Goal: Transaction & Acquisition: Book appointment/travel/reservation

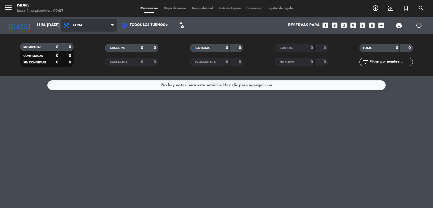
click at [72, 25] on span "Cena" at bounding box center [89, 25] width 56 height 12
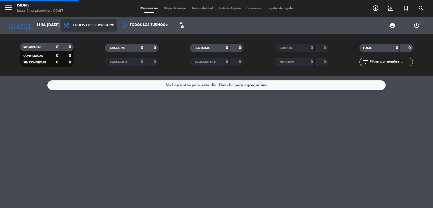
click at [86, 41] on div "menu isidris lunes 1. septiembre - 09:07 Mis reservas Mapa de mesas Disponibili…" at bounding box center [216, 38] width 433 height 76
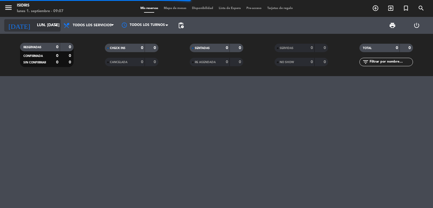
click at [27, 31] on div "[DATE] lun. [DATE] arrow_drop_down" at bounding box center [32, 25] width 56 height 12
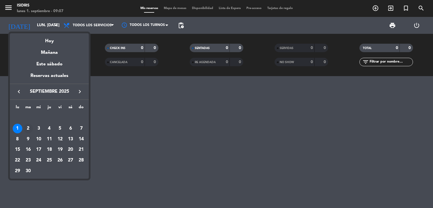
click at [28, 129] on div "2" at bounding box center [28, 129] width 10 height 10
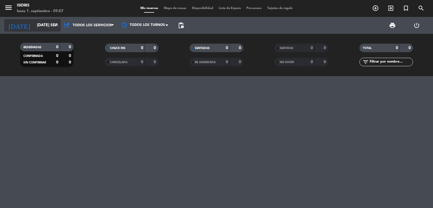
click at [41, 27] on input "[DATE] sep." at bounding box center [61, 25] width 54 height 10
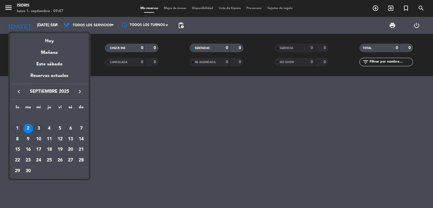
click at [40, 126] on div "3" at bounding box center [39, 129] width 10 height 10
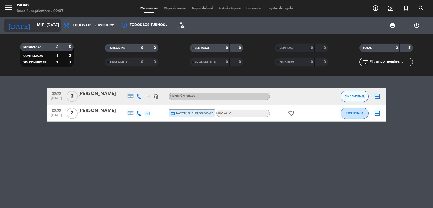
click at [49, 26] on input "mié. [DATE]" at bounding box center [61, 25] width 54 height 10
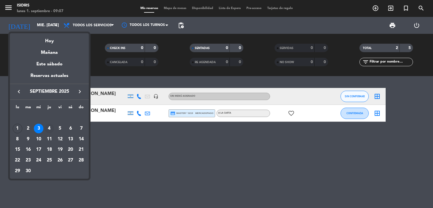
click at [49, 129] on div "4" at bounding box center [50, 129] width 10 height 10
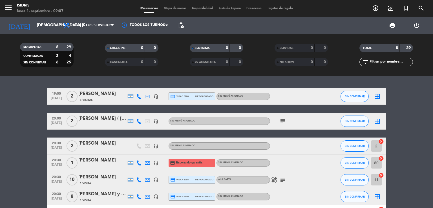
click at [279, 119] on icon "subject" at bounding box center [282, 121] width 7 height 7
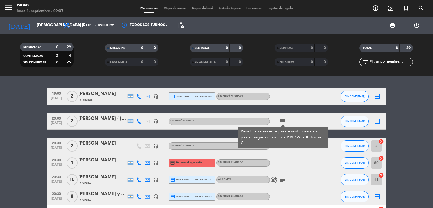
click at [281, 181] on icon "subject" at bounding box center [282, 180] width 7 height 7
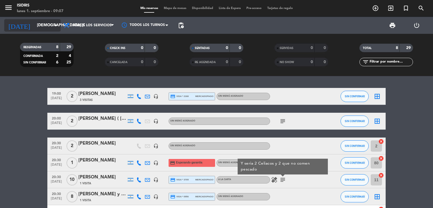
click at [32, 31] on div "[DATE] [DEMOGRAPHIC_DATA] [DATE] arrow_drop_down" at bounding box center [32, 25] width 56 height 12
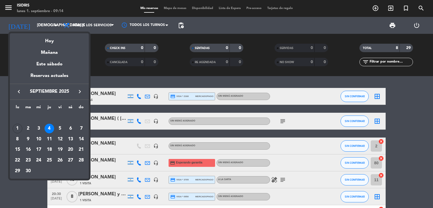
click at [173, 75] on div at bounding box center [216, 104] width 433 height 208
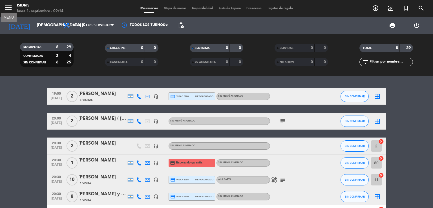
click at [6, 10] on icon "menu" at bounding box center [8, 7] width 8 height 8
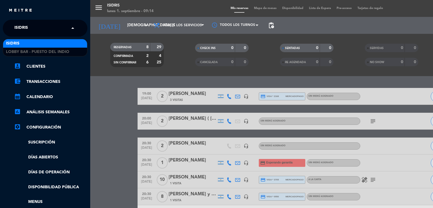
click at [47, 32] on input "text" at bounding box center [45, 28] width 69 height 12
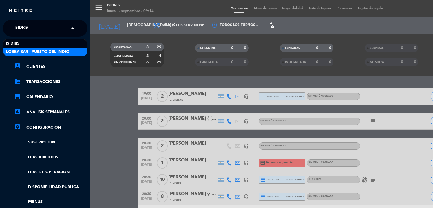
click at [42, 51] on span "Lobby Bar - Puesto del Indio" at bounding box center [37, 52] width 63 height 6
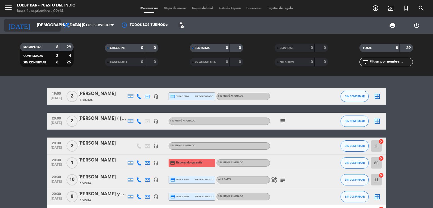
click at [34, 24] on input "[DEMOGRAPHIC_DATA] [DATE]" at bounding box center [61, 25] width 54 height 10
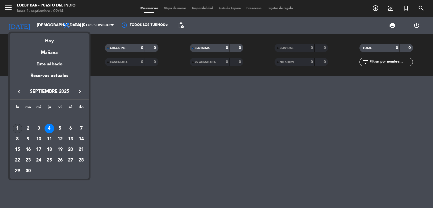
click at [15, 128] on div "1" at bounding box center [18, 129] width 10 height 10
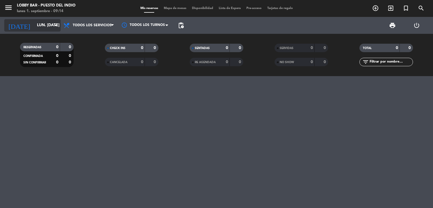
click at [47, 28] on input "lun. [DATE]" at bounding box center [61, 25] width 54 height 10
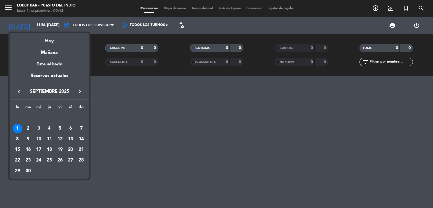
click at [29, 128] on div "2" at bounding box center [28, 129] width 10 height 10
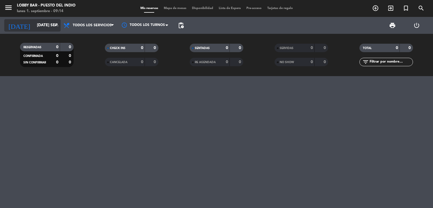
click at [35, 29] on input "[DATE] sep." at bounding box center [61, 25] width 54 height 10
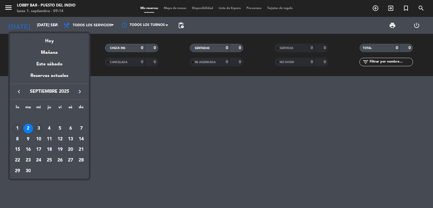
click at [39, 129] on div "3" at bounding box center [39, 129] width 10 height 10
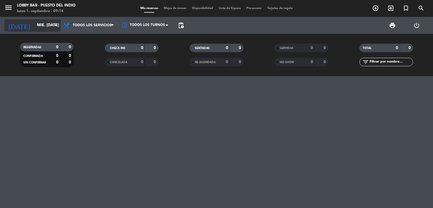
click at [34, 28] on input "mié. [DATE]" at bounding box center [61, 25] width 54 height 10
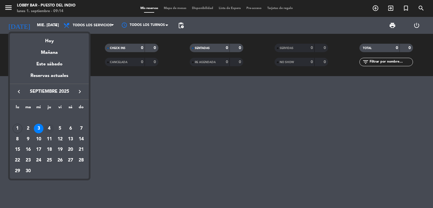
click at [49, 127] on div "4" at bounding box center [50, 129] width 10 height 10
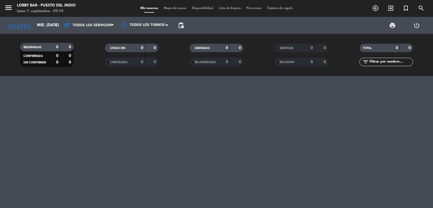
type input "[DEMOGRAPHIC_DATA] [DATE]"
click at [34, 25] on input "[DEMOGRAPHIC_DATA] [DATE]" at bounding box center [61, 25] width 54 height 10
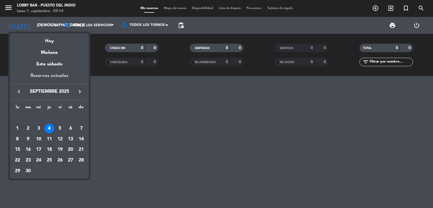
click at [44, 74] on div "Reservas actuales" at bounding box center [49, 78] width 79 height 12
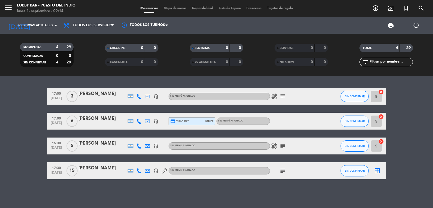
click at [283, 98] on icon "subject" at bounding box center [282, 96] width 7 height 7
click at [34, 132] on bookings-row "17:00 [DATE] 3 [PERSON_NAME] headset_mic Sin menú asignado healing subject 1 pe…" at bounding box center [216, 133] width 433 height 91
click at [8, 7] on icon "menu" at bounding box center [8, 7] width 8 height 8
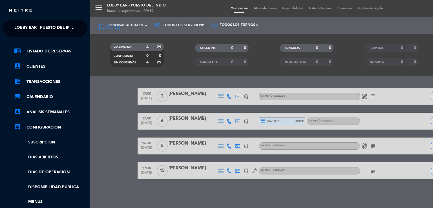
click at [21, 29] on span "Lobby Bar - Puesto del Indio" at bounding box center [45, 28] width 63 height 12
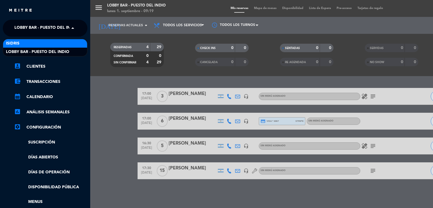
click at [24, 40] on div "isidris" at bounding box center [45, 43] width 84 height 8
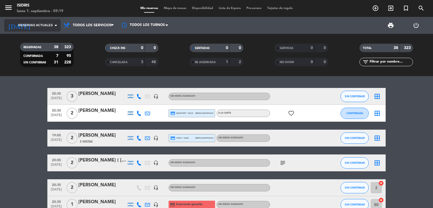
click at [29, 23] on span "Reservas actuales" at bounding box center [35, 25] width 34 height 5
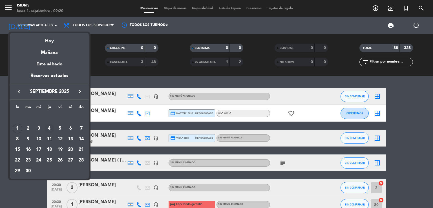
click at [49, 127] on div "4" at bounding box center [50, 129] width 10 height 10
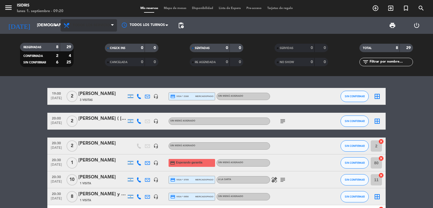
drag, startPoint x: 97, startPoint y: 32, endPoint x: 98, endPoint y: 27, distance: 4.7
click at [98, 27] on div "Todos los servicios Brunch Almuerzo Cena Todos los servicios Todos los servicio…" at bounding box center [89, 25] width 56 height 17
click at [98, 27] on span "Todos los servicios" at bounding box center [92, 25] width 39 height 4
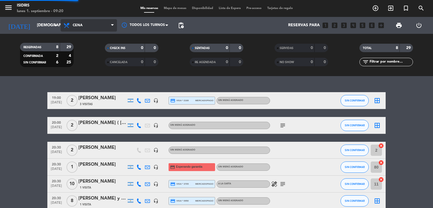
click at [101, 72] on div "menu isidris lunes 1. septiembre - 09:20 Mis reservas Mapa de mesas Disponibili…" at bounding box center [216, 38] width 433 height 76
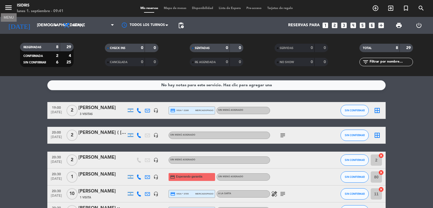
click at [6, 12] on icon "menu" at bounding box center [8, 7] width 8 height 8
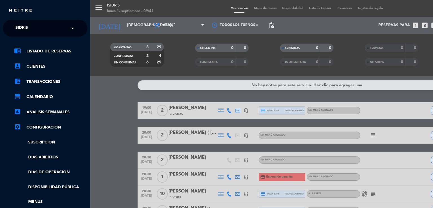
click at [30, 32] on div "× isidris" at bounding box center [24, 28] width 24 height 12
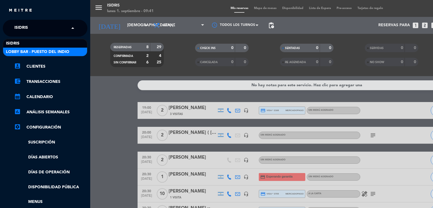
click at [30, 51] on span "Lobby Bar - Puesto del Indio" at bounding box center [37, 52] width 63 height 6
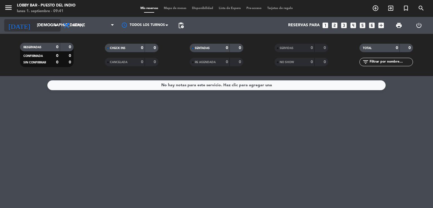
click at [41, 26] on input "[DEMOGRAPHIC_DATA] [DATE]" at bounding box center [61, 25] width 54 height 10
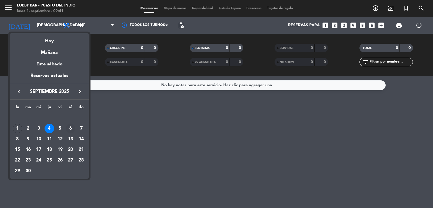
click at [71, 131] on div "6" at bounding box center [71, 129] width 10 height 10
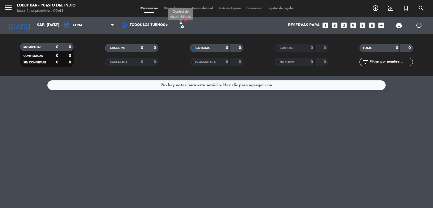
click at [184, 28] on span "pending_actions" at bounding box center [181, 25] width 7 height 7
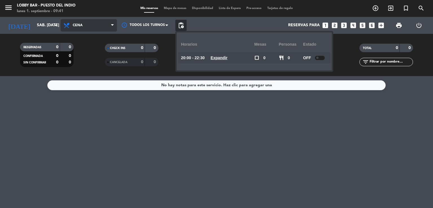
click at [113, 27] on icon at bounding box center [112, 25] width 3 height 5
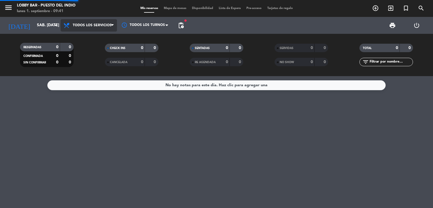
click at [107, 39] on div "menu Lobby Bar - Puesto del Indio lunes 1. septiembre - 09:41 Mis reservas Mapa…" at bounding box center [216, 38] width 433 height 76
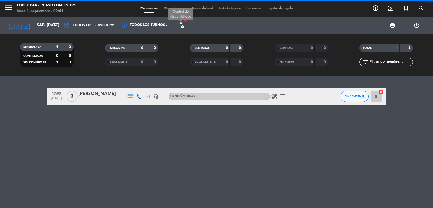
click at [181, 27] on span "pending_actions" at bounding box center [181, 25] width 7 height 7
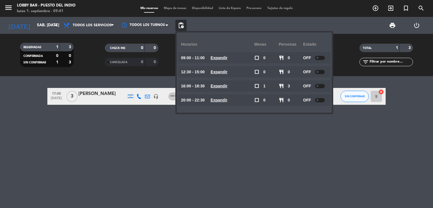
click at [154, 169] on div "17:00 [DATE] 3 [PERSON_NAME] headset_mic Sin menú asignado healing subject SIN …" at bounding box center [216, 142] width 433 height 132
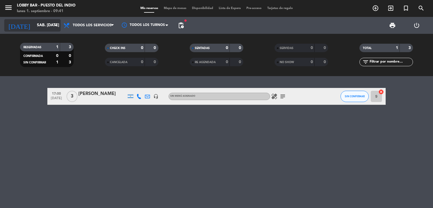
click at [34, 29] on input "sáb. [DATE]" at bounding box center [61, 25] width 54 height 10
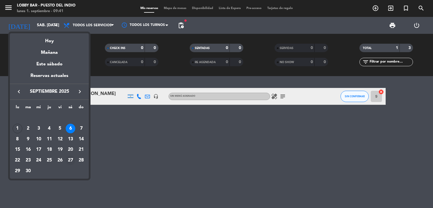
click at [69, 159] on div "27" at bounding box center [71, 161] width 10 height 10
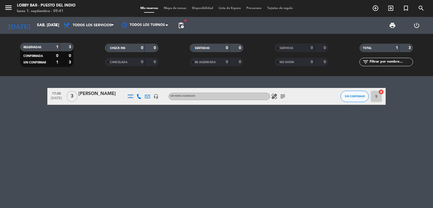
type input "sáb. [DATE]"
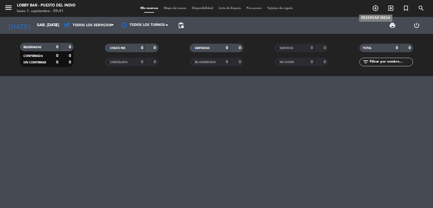
click at [374, 13] on span "add_circle_outline" at bounding box center [375, 8] width 15 height 10
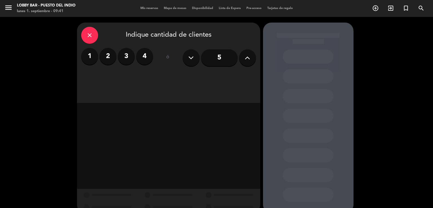
click at [87, 33] on icon "close" at bounding box center [89, 35] width 7 height 7
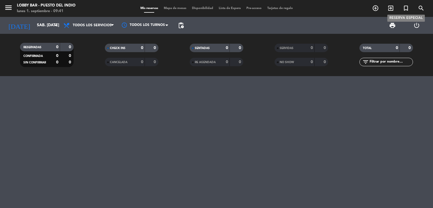
click at [405, 8] on icon "turned_in_not" at bounding box center [406, 8] width 7 height 7
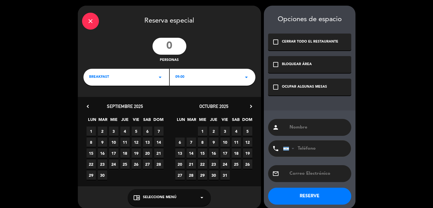
click at [313, 71] on div "check_box_outline_blank BLOQUEAR ÁREA" at bounding box center [309, 64] width 83 height 17
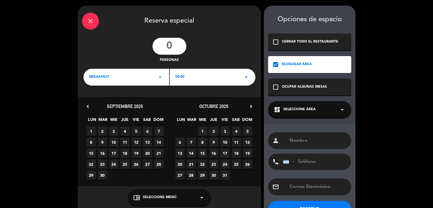
click at [174, 47] on input "number" at bounding box center [170, 46] width 34 height 17
type input "50"
click at [213, 77] on div "09:00 arrow_drop_down" at bounding box center [213, 77] width 86 height 17
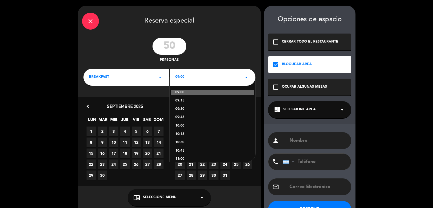
click at [213, 77] on div "09:00 arrow_drop_down" at bounding box center [213, 77] width 86 height 17
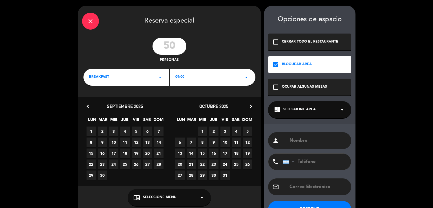
click at [294, 142] on input "text" at bounding box center [318, 141] width 58 height 8
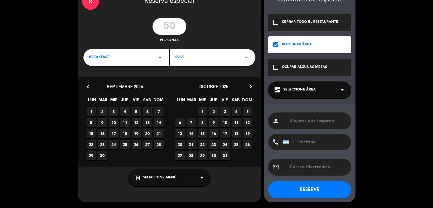
type input "Mujeres que Inspiran"
click at [191, 181] on div "chrome_reader_mode Seleccione Menú arrow_drop_down" at bounding box center [169, 177] width 83 height 17
click at [162, 165] on div "A LA CARTA" at bounding box center [169, 164] width 72 height 6
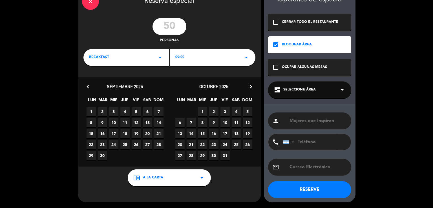
click at [306, 194] on button "RESERVE" at bounding box center [309, 189] width 83 height 17
click at [305, 94] on div "dashboard Seleccione Área arrow_drop_down" at bounding box center [309, 89] width 83 height 17
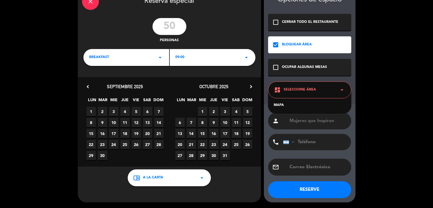
click at [289, 108] on div "MAPA" at bounding box center [309, 102] width 83 height 24
click at [279, 106] on div "MAPA" at bounding box center [310, 106] width 72 height 6
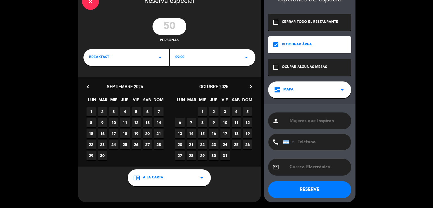
click at [298, 186] on button "RESERVE" at bounding box center [309, 189] width 83 height 17
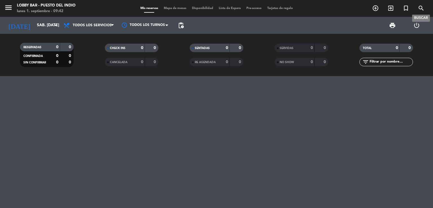
click at [420, 8] on icon "search" at bounding box center [421, 8] width 7 height 7
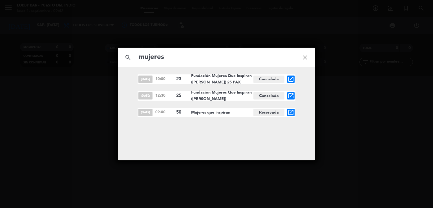
type input "mujeres"
click at [291, 115] on icon "open_in_new" at bounding box center [291, 112] width 7 height 7
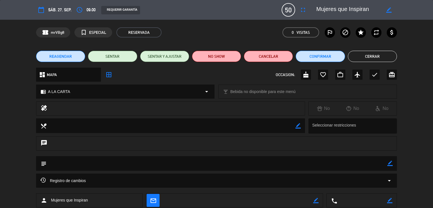
click at [376, 58] on button "Cerrar" at bounding box center [372, 56] width 49 height 11
